Goal: Task Accomplishment & Management: Manage account settings

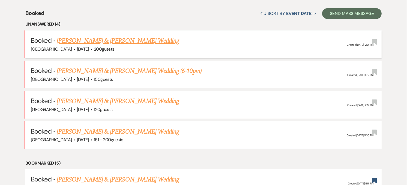
scroll to position [212, 0]
click at [100, 37] on link "[PERSON_NAME] & [PERSON_NAME] Wedding" at bounding box center [118, 41] width 122 height 10
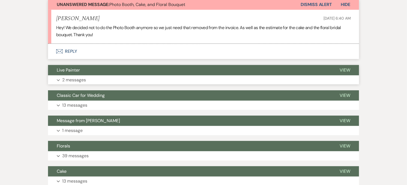
scroll to position [182, 0]
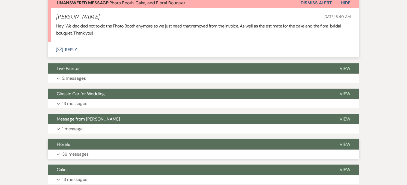
click at [104, 146] on button "Florals" at bounding box center [189, 145] width 283 height 10
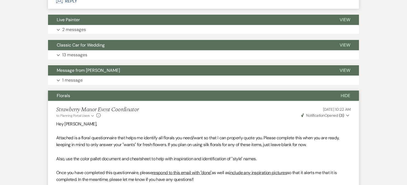
scroll to position [221, 0]
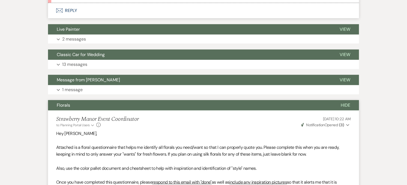
click at [149, 106] on button "Florals" at bounding box center [190, 105] width 284 height 10
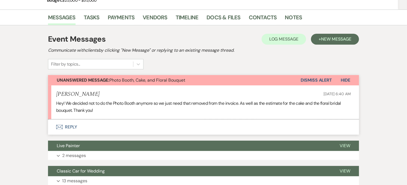
scroll to position [99, 0]
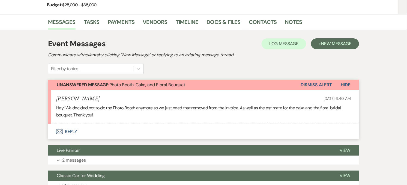
click at [77, 131] on button "Envelope Reply" at bounding box center [203, 131] width 311 height 15
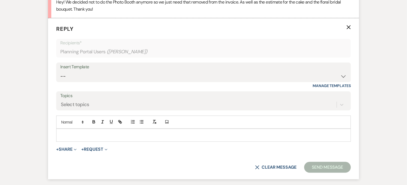
scroll to position [212, 0]
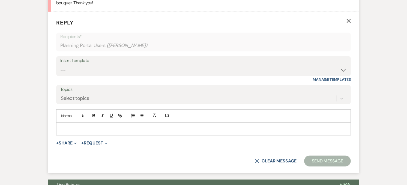
click at [80, 131] on p at bounding box center [204, 129] width 286 height 6
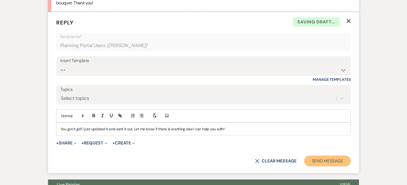
click at [315, 160] on button "Send Message" at bounding box center [327, 161] width 47 height 11
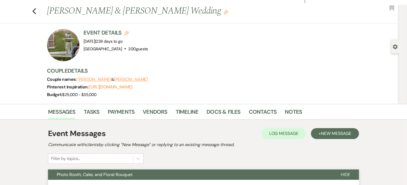
scroll to position [0, 0]
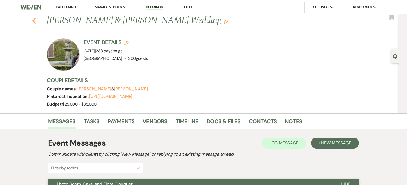
click at [36, 20] on use "button" at bounding box center [34, 21] width 4 height 6
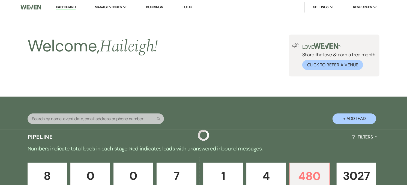
scroll to position [212, 0]
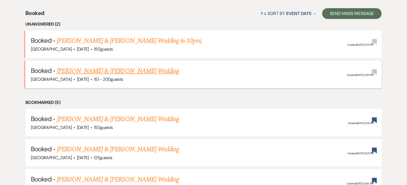
click at [95, 67] on link "[PERSON_NAME] & [PERSON_NAME] Wedding" at bounding box center [118, 71] width 122 height 10
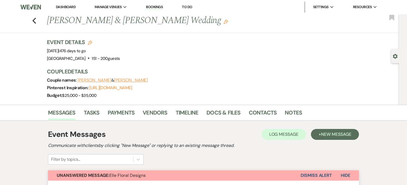
drag, startPoint x: 47, startPoint y: 50, endPoint x: 102, endPoint y: 51, distance: 55.9
click at [102, 51] on div "Previous [PERSON_NAME] & [PERSON_NAME] Wedding Edit Bookmark Gear Settings Even…" at bounding box center [199, 59] width 399 height 91
copy span "[DATE]"
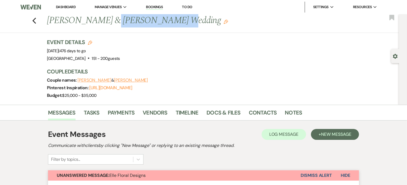
drag, startPoint x: 107, startPoint y: 21, endPoint x: 164, endPoint y: 23, distance: 57.3
click at [164, 23] on h1 "[PERSON_NAME] & [PERSON_NAME] Wedding Edit" at bounding box center [169, 20] width 244 height 13
copy h1 "[PERSON_NAME]"
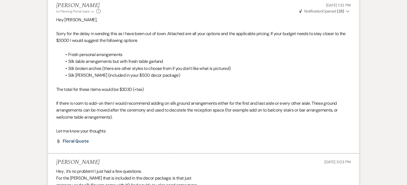
scroll to position [1302, 0]
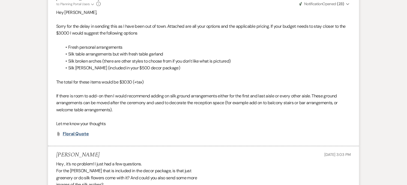
click at [86, 131] on span "Floral Quote" at bounding box center [76, 134] width 26 height 6
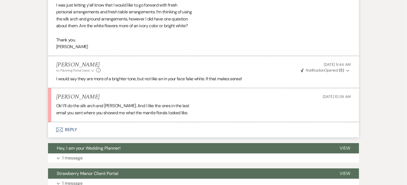
click at [71, 124] on button "Envelope Reply" at bounding box center [203, 129] width 311 height 15
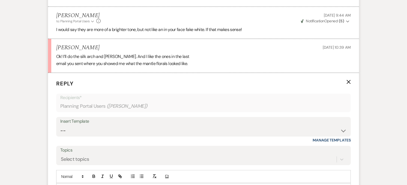
scroll to position [1891, 0]
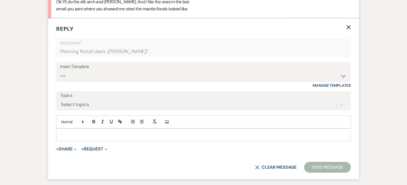
click at [73, 132] on p at bounding box center [204, 135] width 286 height 6
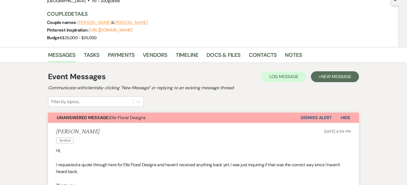
scroll to position [0, 0]
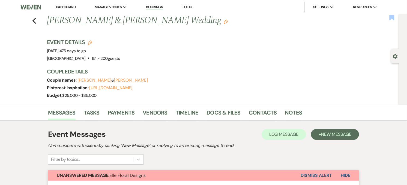
click at [389, 20] on icon "Bookmark" at bounding box center [392, 17] width 6 height 7
click at [34, 18] on icon "Previous" at bounding box center [34, 20] width 4 height 7
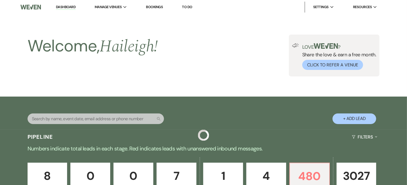
scroll to position [212, 0]
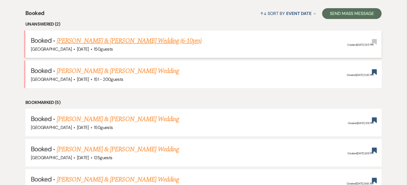
click at [135, 41] on link "[PERSON_NAME] & [PERSON_NAME] Wedding (6-10pm)" at bounding box center [129, 41] width 145 height 10
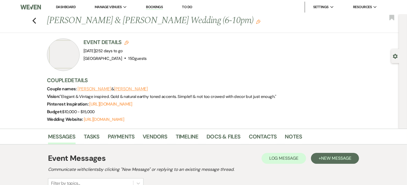
click at [71, 7] on link "Dashboard" at bounding box center [66, 7] width 20 height 5
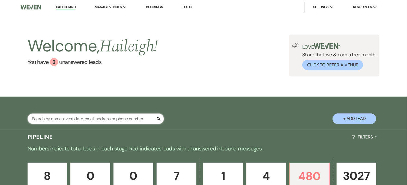
click at [51, 123] on input "text" at bounding box center [96, 119] width 136 height 11
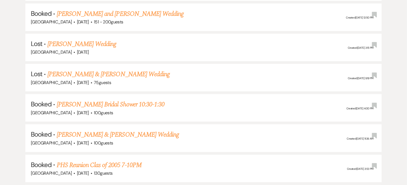
scroll to position [273, 0]
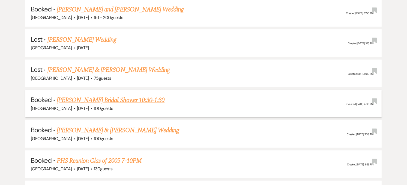
type input "lexi"
click at [104, 101] on link "[PERSON_NAME] Bridal Shower 10:30-1:30" at bounding box center [111, 100] width 108 height 10
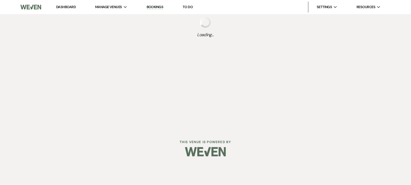
select select "20"
select select "5"
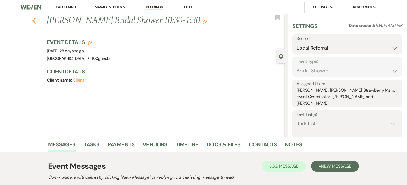
click at [35, 21] on icon "Previous" at bounding box center [34, 20] width 4 height 7
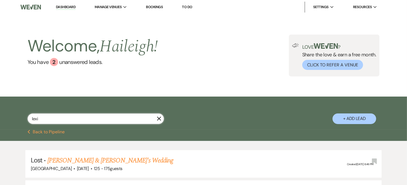
drag, startPoint x: 34, startPoint y: 121, endPoint x: 28, endPoint y: 121, distance: 6.3
click at [28, 121] on input "lexi" at bounding box center [96, 119] width 136 height 11
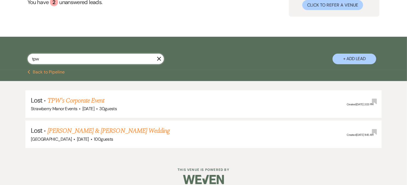
scroll to position [61, 0]
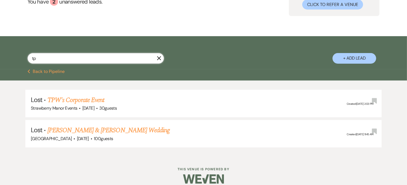
type input "t"
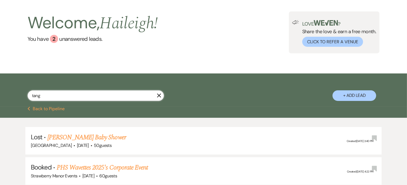
scroll to position [61, 0]
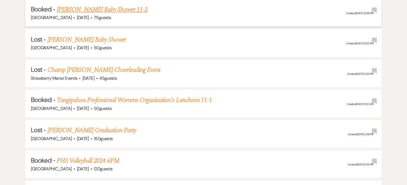
type input "tang"
click at [74, 98] on link "Tangipahoa Professional Womens Organization's Luncheon 11-1" at bounding box center [134, 100] width 155 height 10
select select "5"
select select "13"
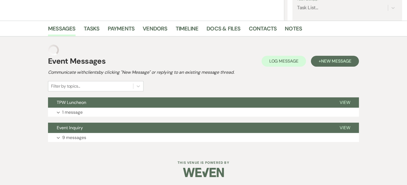
scroll to position [105, 0]
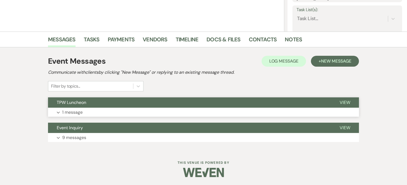
click at [77, 108] on button "Expand 1 message" at bounding box center [203, 112] width 311 height 9
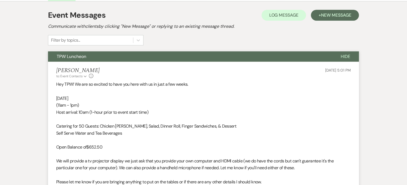
scroll to position [166, 0]
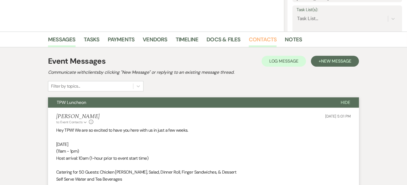
click at [262, 39] on link "Contacts" at bounding box center [263, 41] width 28 height 12
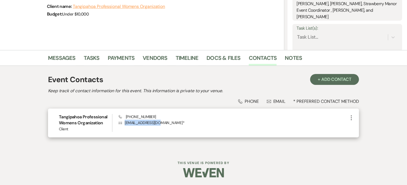
drag, startPoint x: 157, startPoint y: 122, endPoint x: 123, endPoint y: 122, distance: 33.8
click at [123, 122] on p "Envelope [EMAIL_ADDRESS][DOMAIN_NAME] *" at bounding box center [233, 123] width 229 height 6
copy p "[EMAIL_ADDRESS][DOMAIN_NAME]"
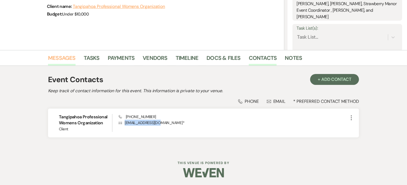
click at [58, 64] on link "Messages" at bounding box center [62, 60] width 28 height 12
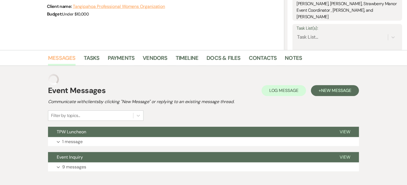
click at [58, 60] on link "Messages" at bounding box center [62, 60] width 28 height 12
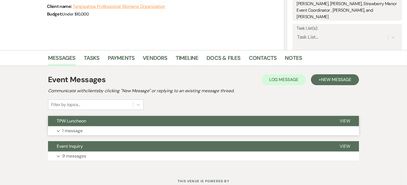
click at [68, 122] on span "TPW Luncheon" at bounding box center [71, 121] width 29 height 6
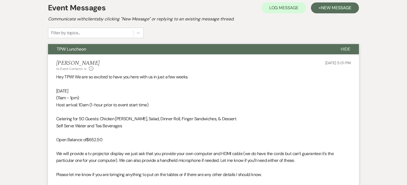
scroll to position [208, 0]
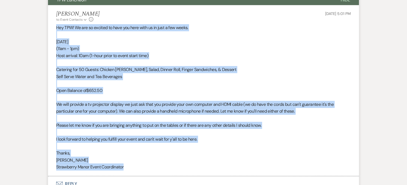
drag, startPoint x: 55, startPoint y: 27, endPoint x: 140, endPoint y: 170, distance: 167.0
click at [140, 170] on li "[PERSON_NAME] to: Event Contacts Expand Info [DATE] 5:01 PM Hey TPW! We are so …" at bounding box center [203, 90] width 311 height 171
copy div "Hey TPW! We are so excited to have you here with us in just a few weeks. [DATE]…"
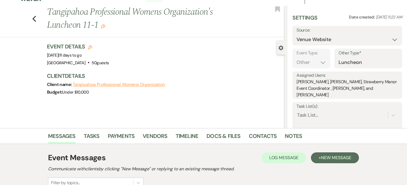
scroll to position [0, 0]
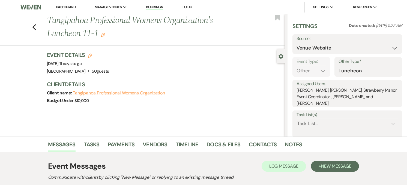
click at [66, 5] on link "Dashboard" at bounding box center [66, 7] width 20 height 5
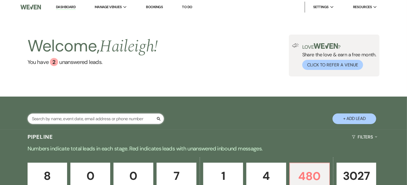
click at [59, 117] on input "text" at bounding box center [96, 119] width 136 height 11
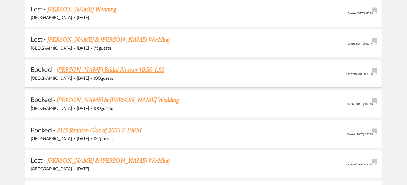
type input "lexi"
click at [86, 68] on link "[PERSON_NAME] Bridal Shower 10:30-1:30" at bounding box center [111, 70] width 108 height 10
select select "20"
select select "5"
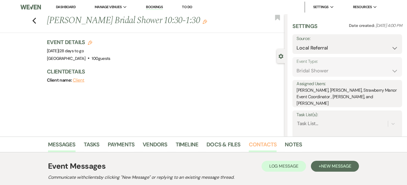
click at [259, 149] on link "Contacts" at bounding box center [263, 146] width 28 height 12
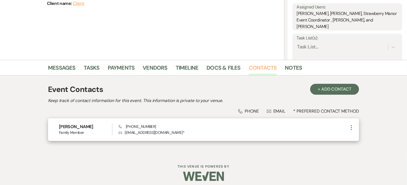
scroll to position [81, 0]
